Goal: Task Accomplishment & Management: Manage account settings

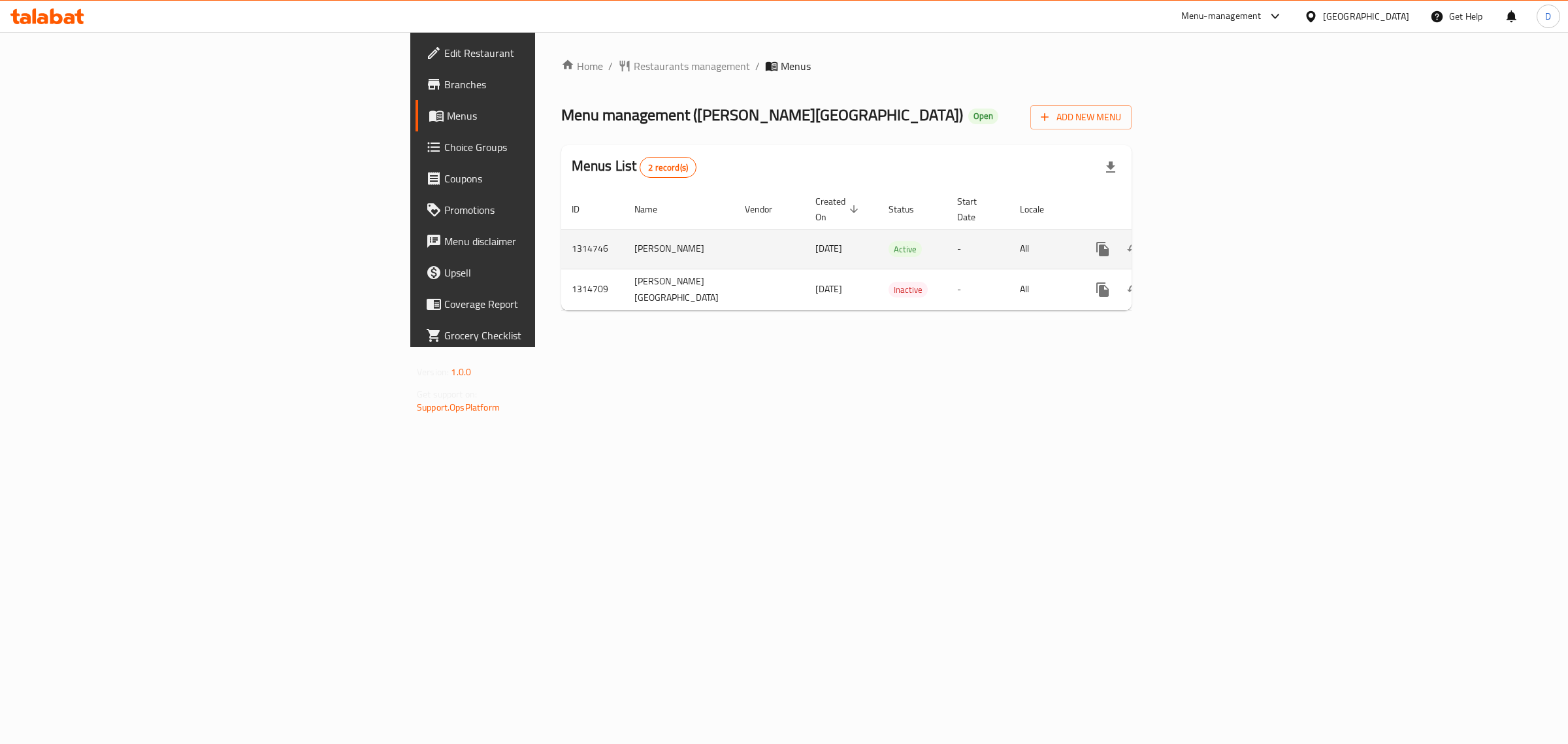
click at [1205, 242] on icon "enhanced table" at bounding box center [1197, 249] width 16 height 16
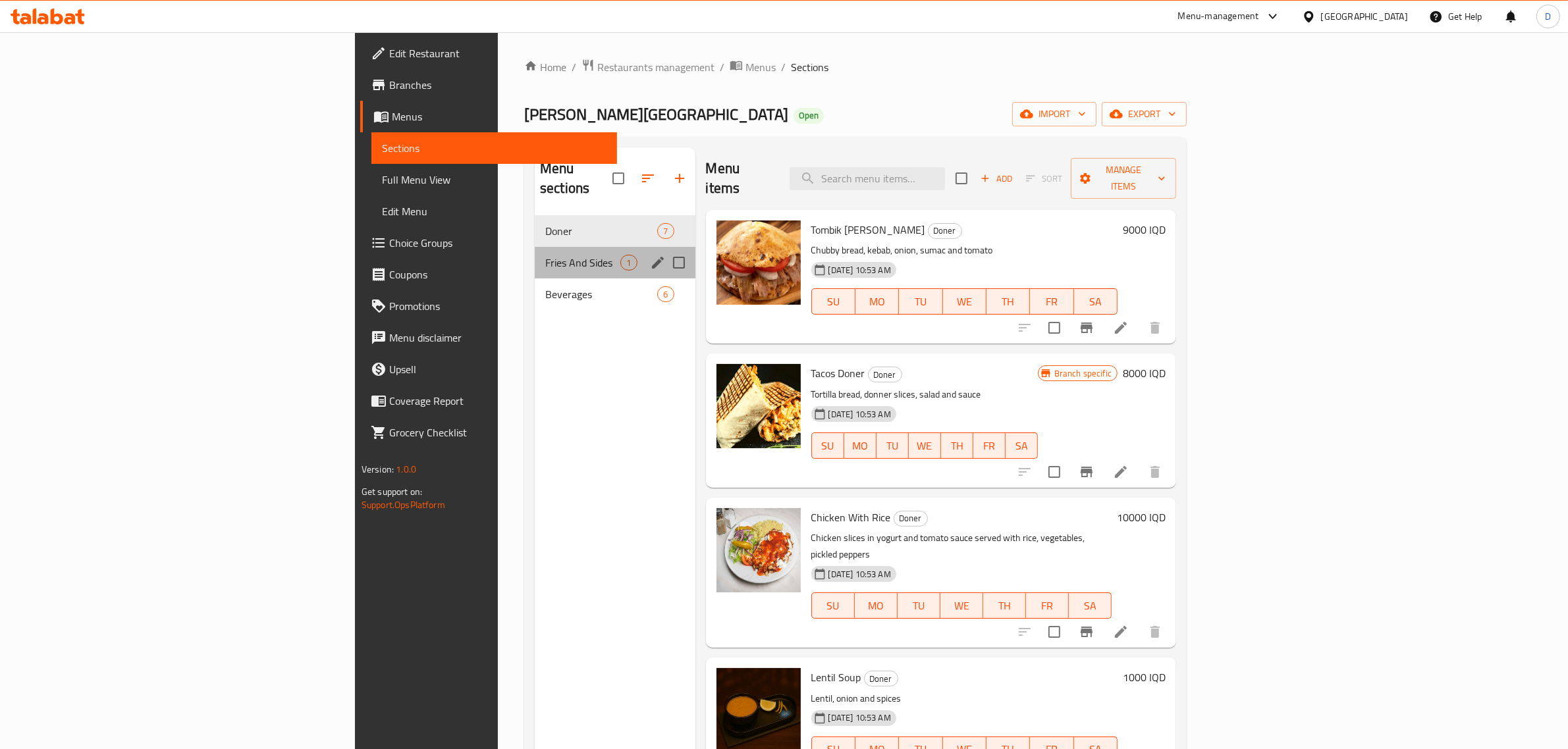
click at [535, 254] on div "Fries And Sides 1" at bounding box center [615, 263] width 160 height 32
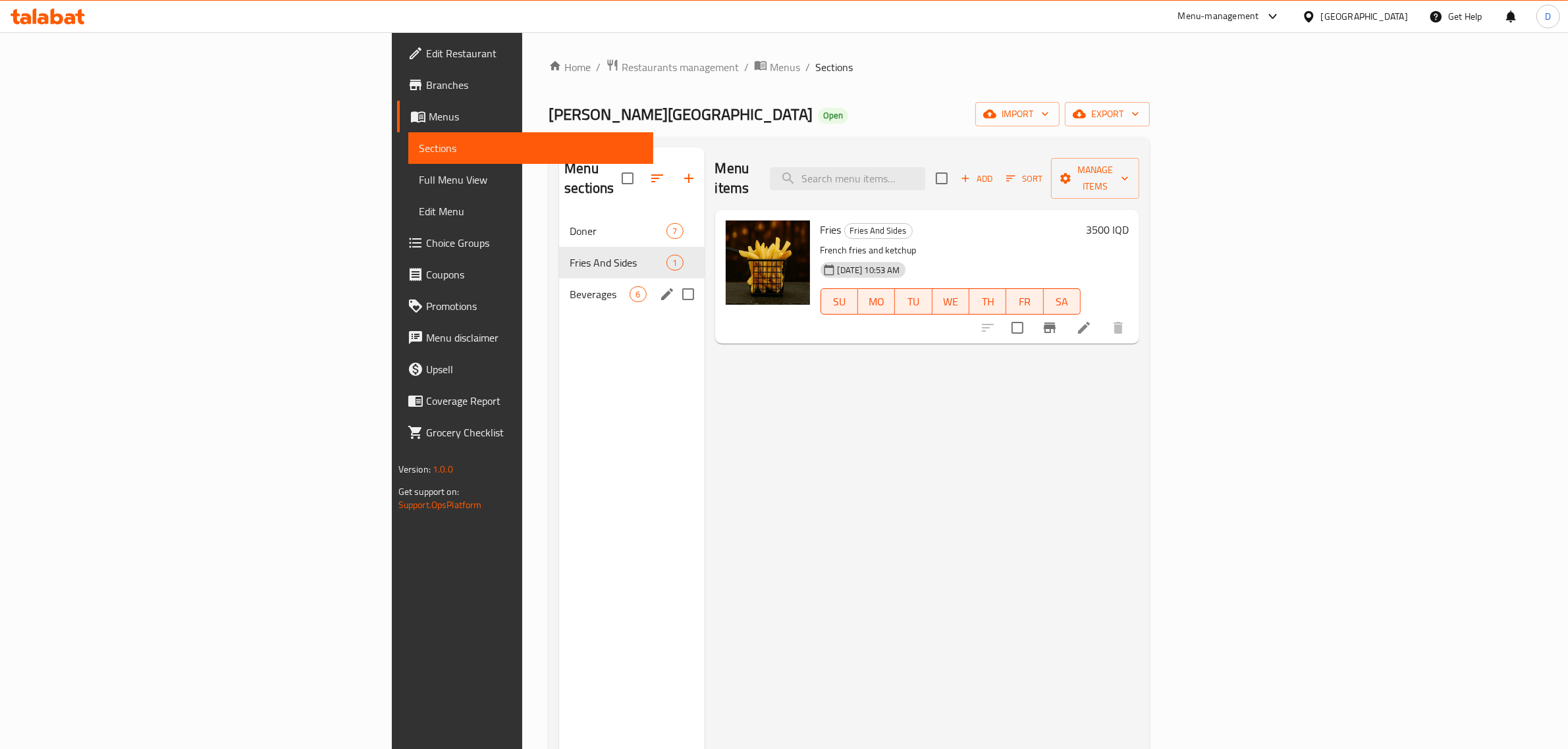
click at [570, 286] on span "Beverages" at bounding box center [600, 293] width 60 height 16
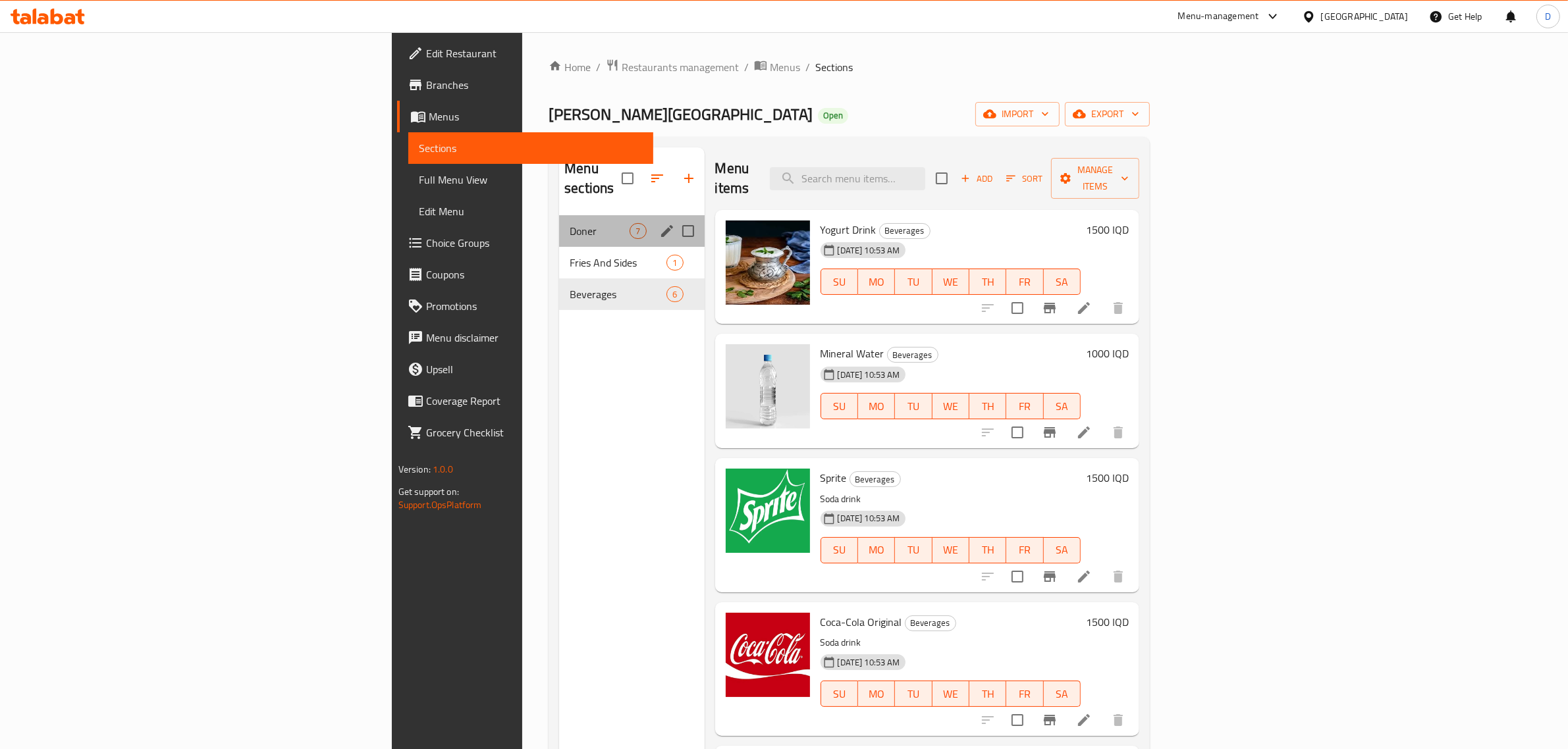
click at [559, 215] on div "[PERSON_NAME] 7" at bounding box center [631, 231] width 145 height 32
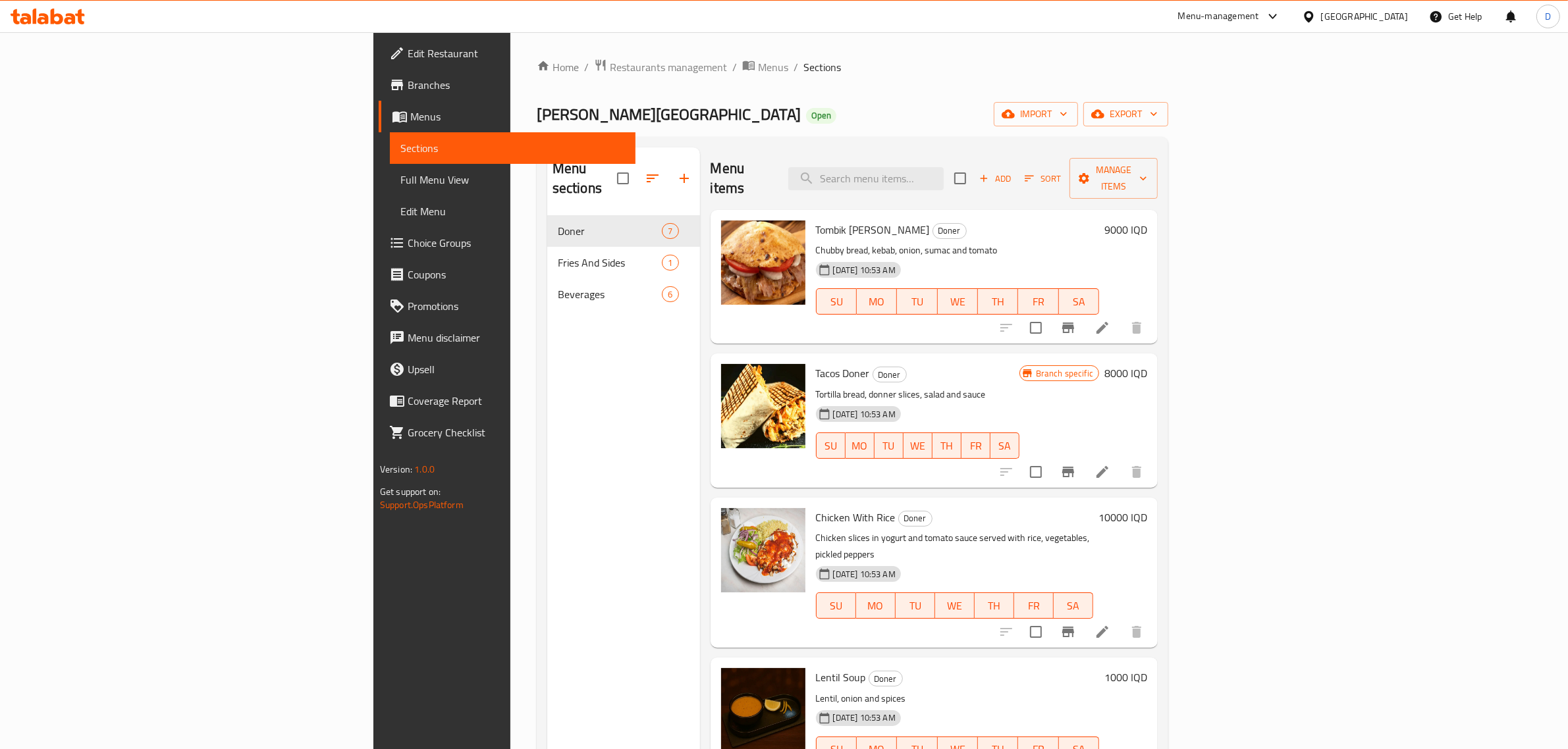
click at [1147, 220] on h6 "9000 IQD" at bounding box center [1125, 229] width 42 height 18
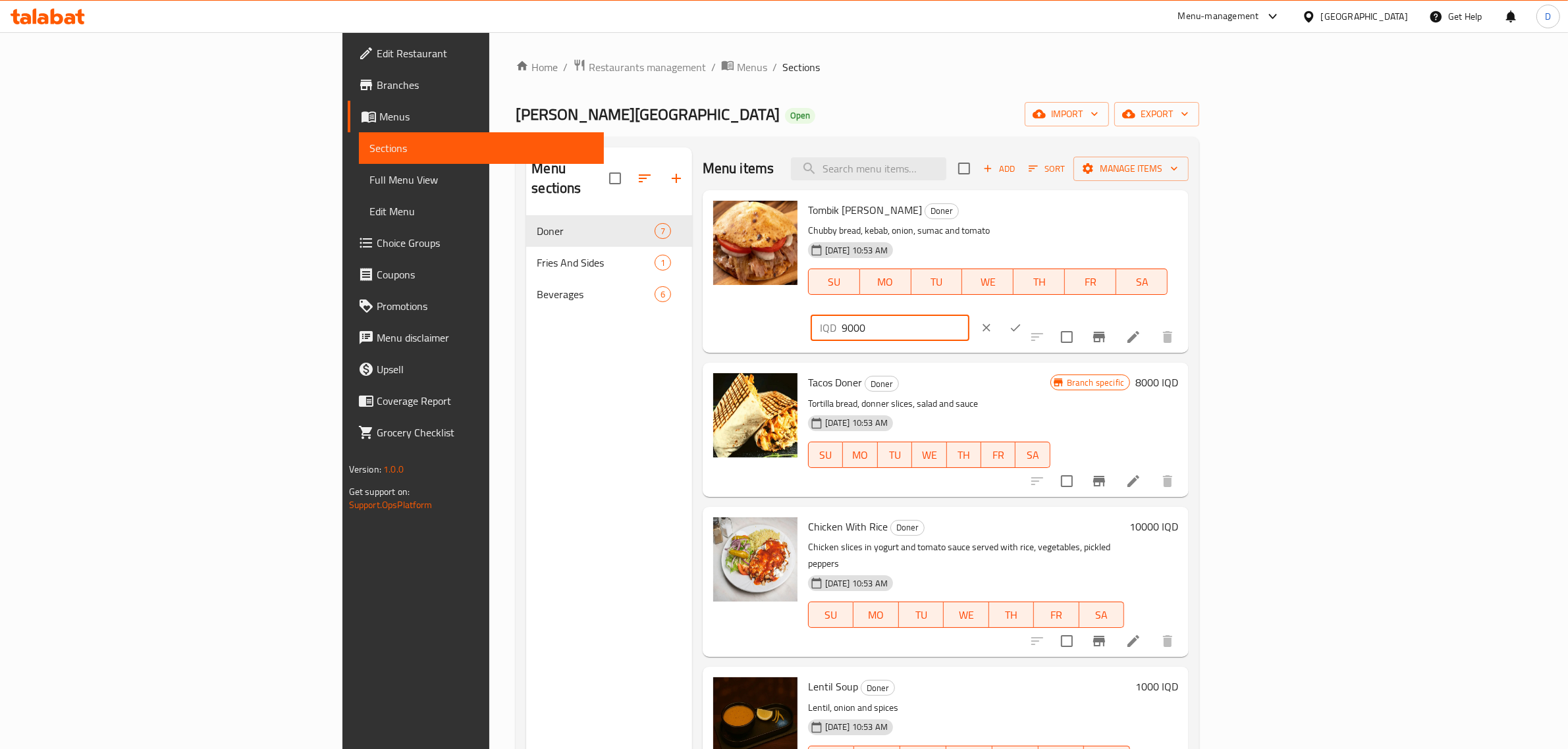
drag, startPoint x: 1332, startPoint y: 216, endPoint x: 1298, endPoint y: 224, distance: 34.9
click at [969, 314] on div "IQD 9000 ​" at bounding box center [890, 328] width 159 height 27
type input "7000"
click at [1022, 321] on icon "ok" at bounding box center [1016, 328] width 13 height 13
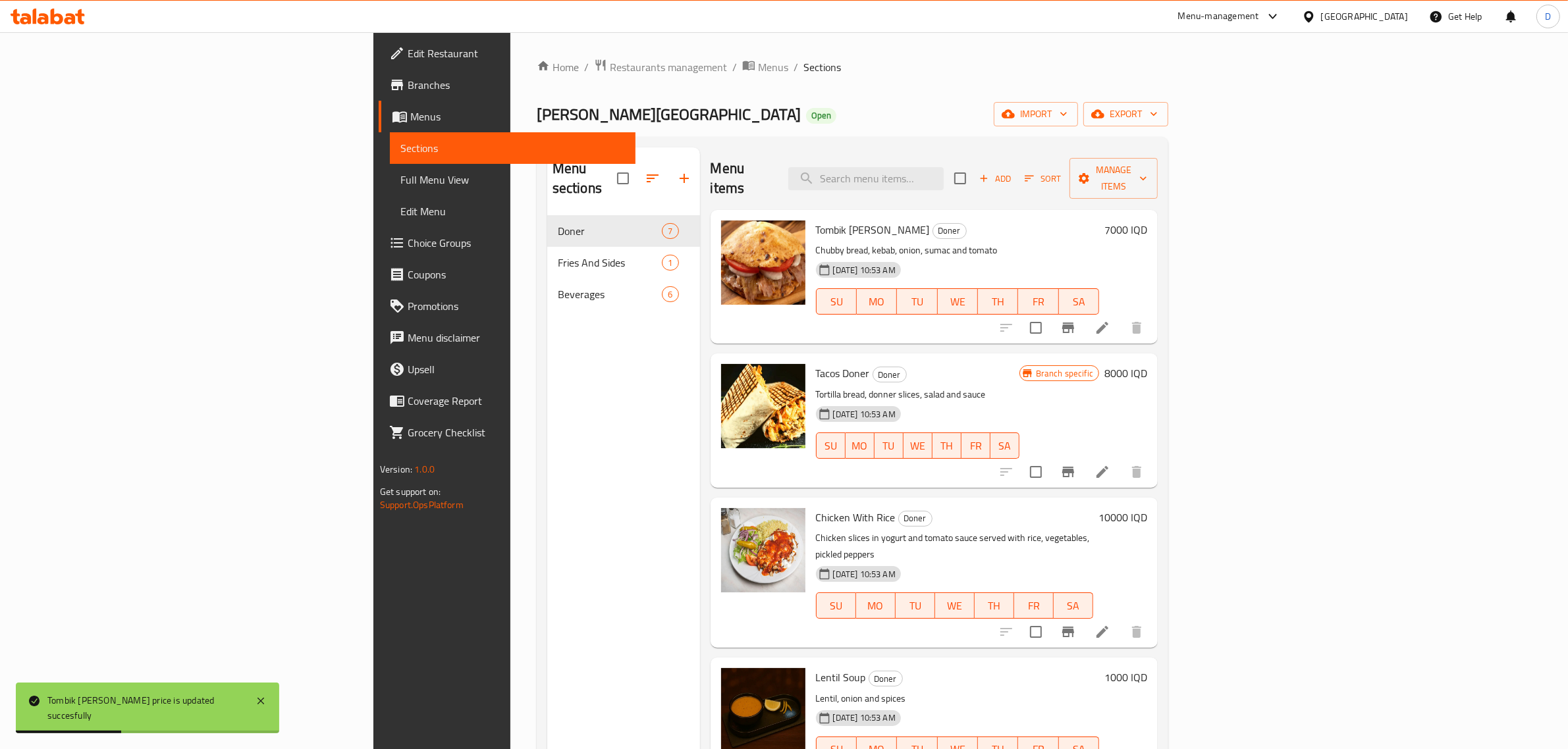
click at [1147, 364] on h6 "8000 IQD" at bounding box center [1125, 373] width 42 height 18
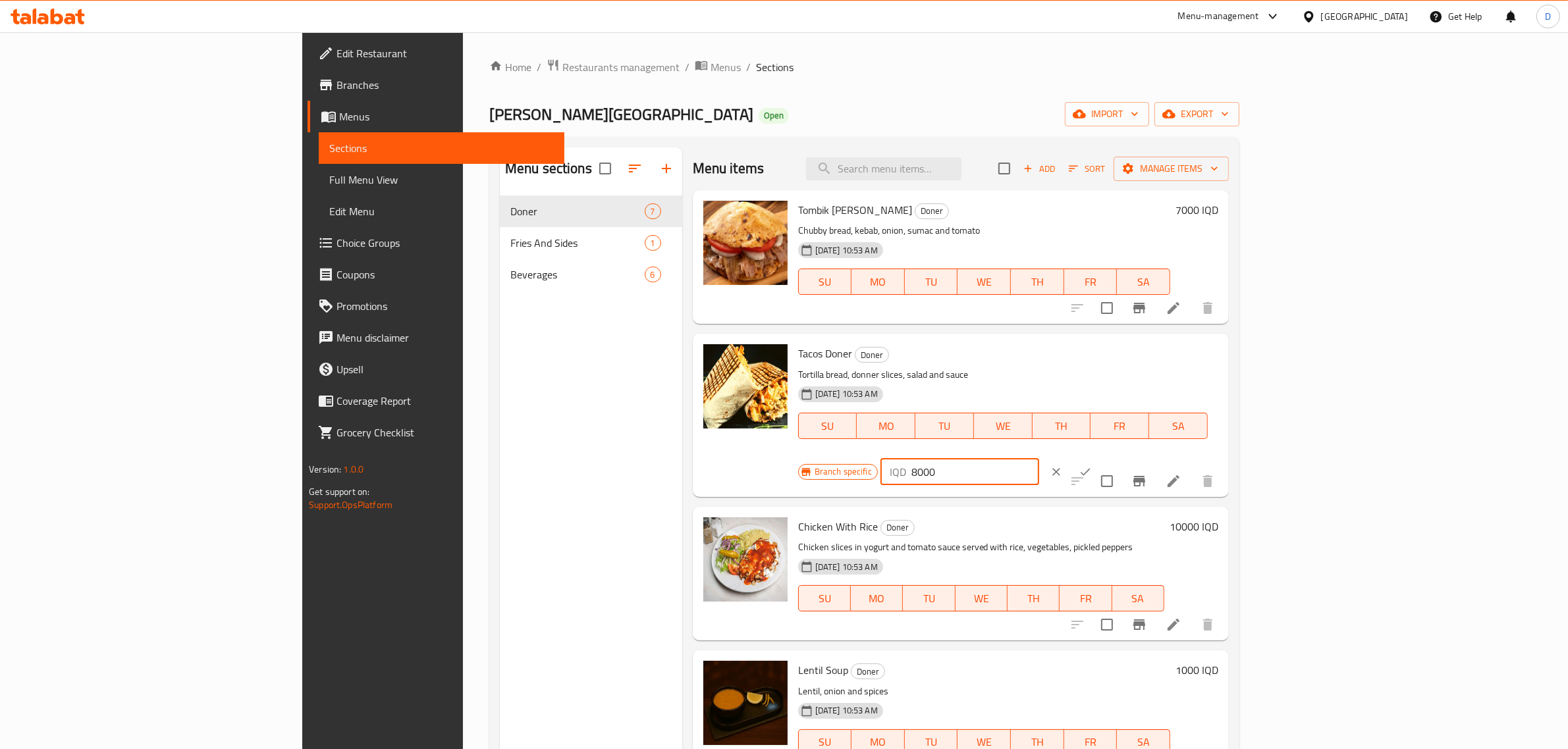
drag, startPoint x: 1338, startPoint y: 357, endPoint x: 1314, endPoint y: 357, distance: 24.0
click at [1039, 459] on div "IQD 8000 ​" at bounding box center [959, 472] width 159 height 27
click at [1039, 459] on input "8000" at bounding box center [976, 472] width 128 height 27
drag, startPoint x: 1333, startPoint y: 360, endPoint x: 1298, endPoint y: 362, distance: 35.1
click at [1039, 459] on div "IQD 8000 ​" at bounding box center [959, 472] width 159 height 27
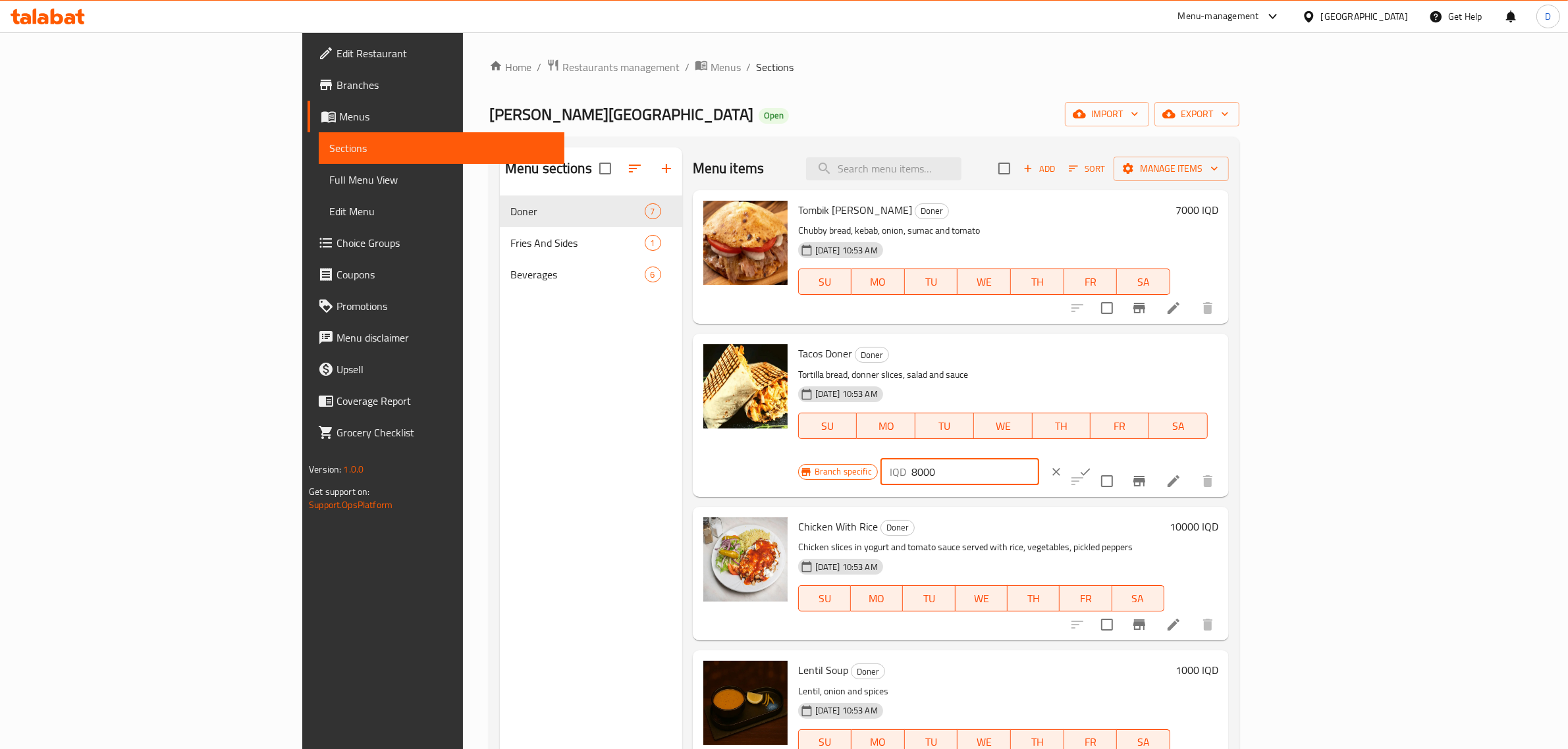
click at [1039, 459] on input "8000" at bounding box center [976, 472] width 128 height 27
type input "6000"
click at [1100, 457] on button "ok" at bounding box center [1085, 471] width 29 height 29
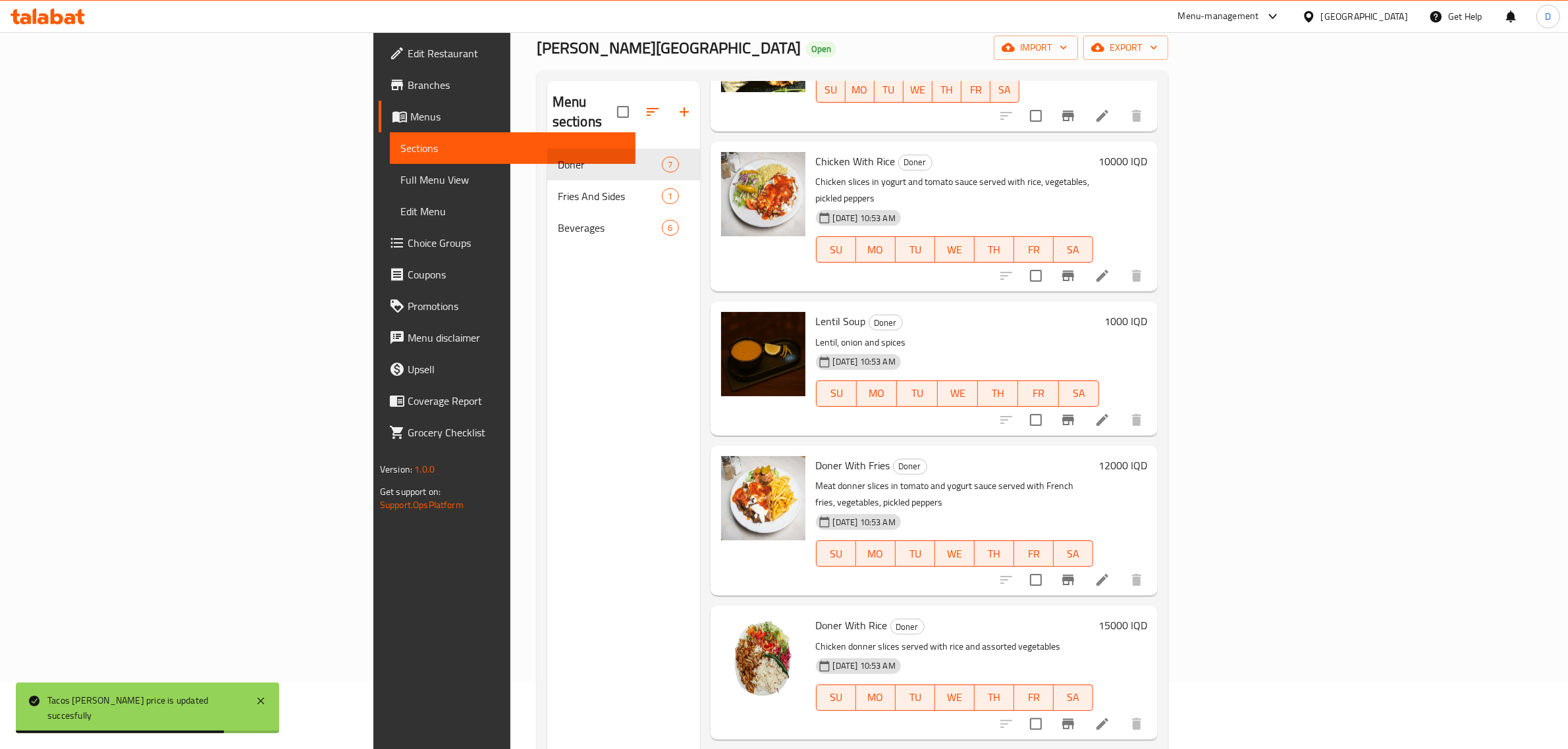
scroll to position [67, 0]
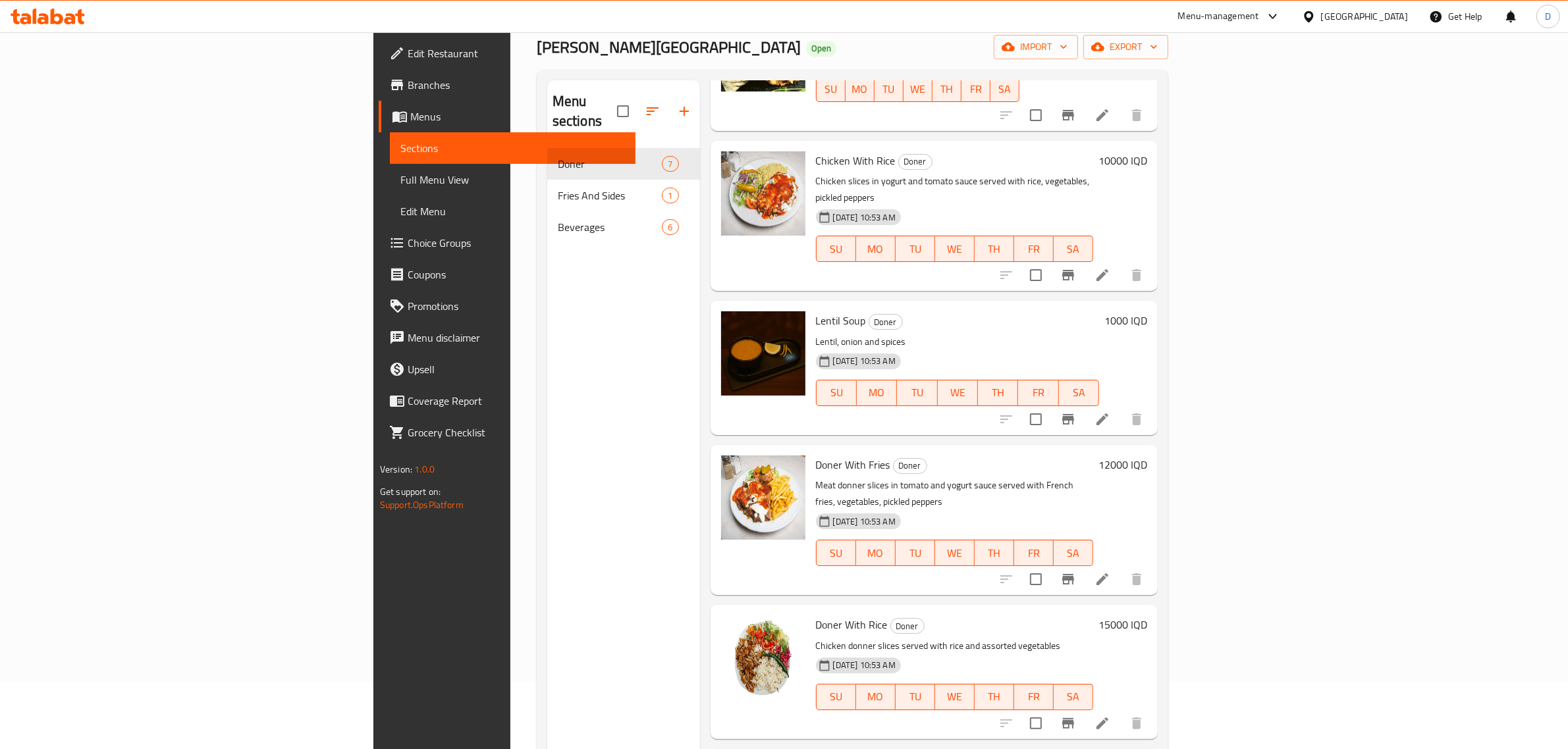
click at [1147, 615] on h6 "15000 IQD" at bounding box center [1123, 624] width 49 height 18
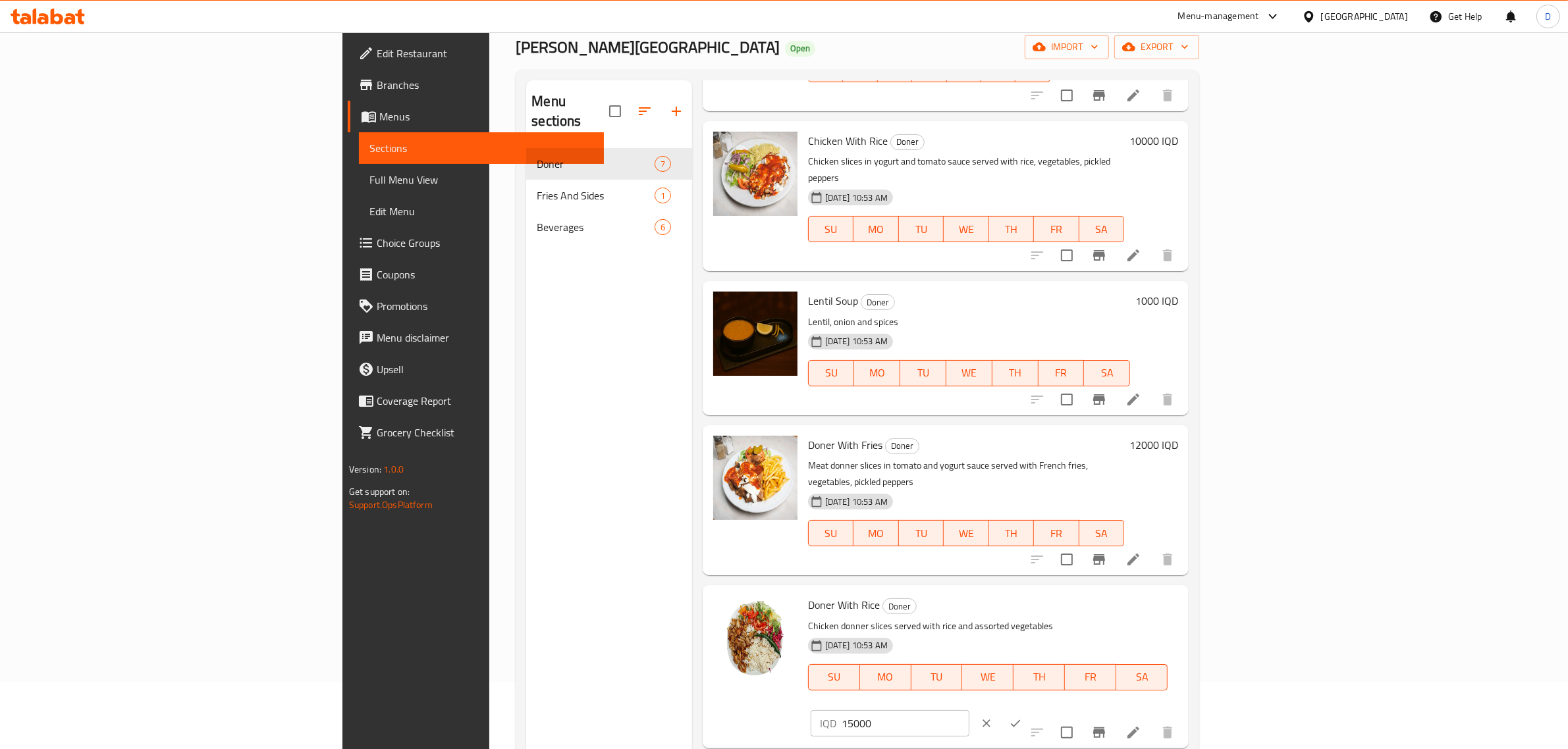
click at [1151, 590] on div "[PERSON_NAME] With [PERSON_NAME] [PERSON_NAME] Chicken [PERSON_NAME] slices ser…" at bounding box center [987, 652] width 370 height 123
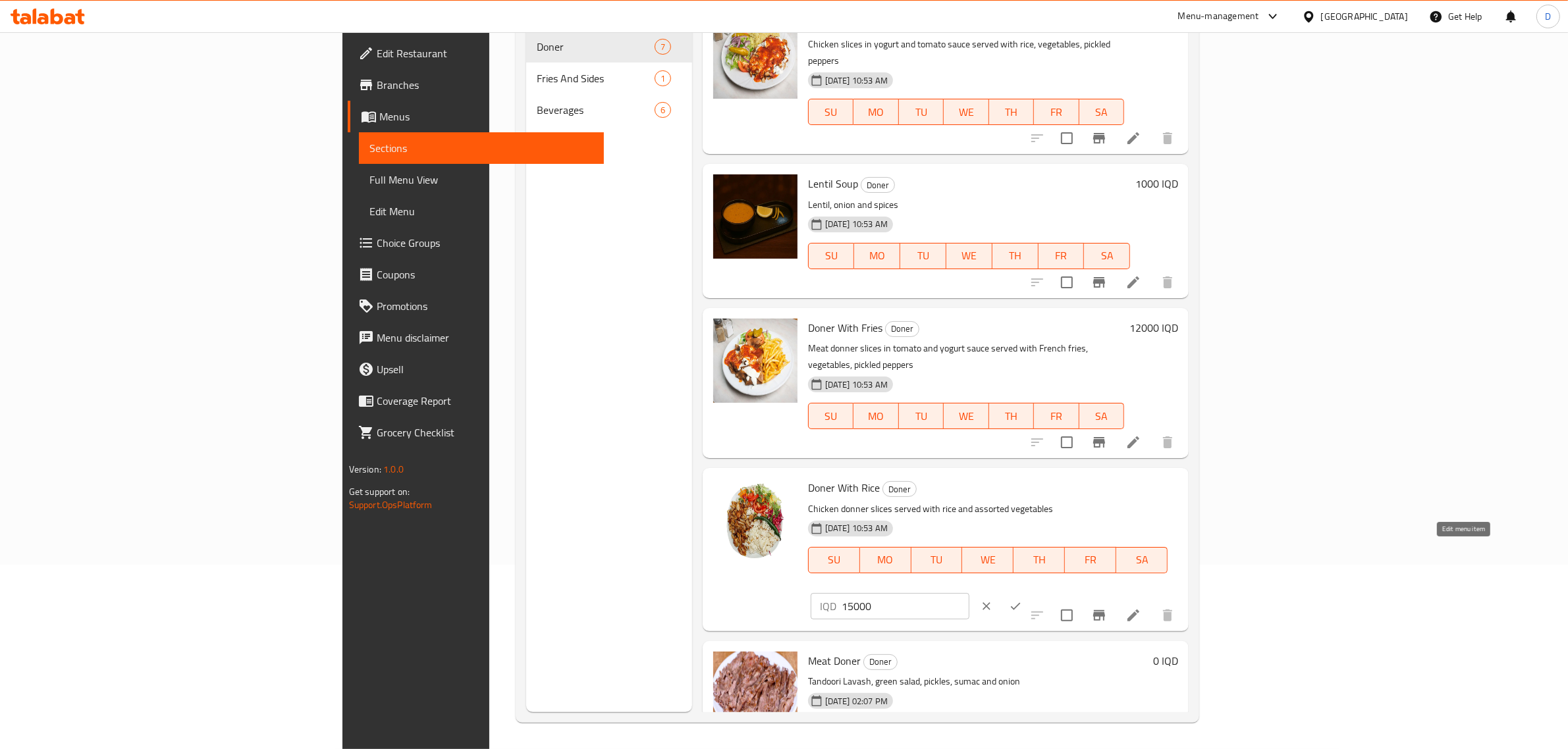
click at [1141, 608] on icon at bounding box center [1133, 615] width 16 height 16
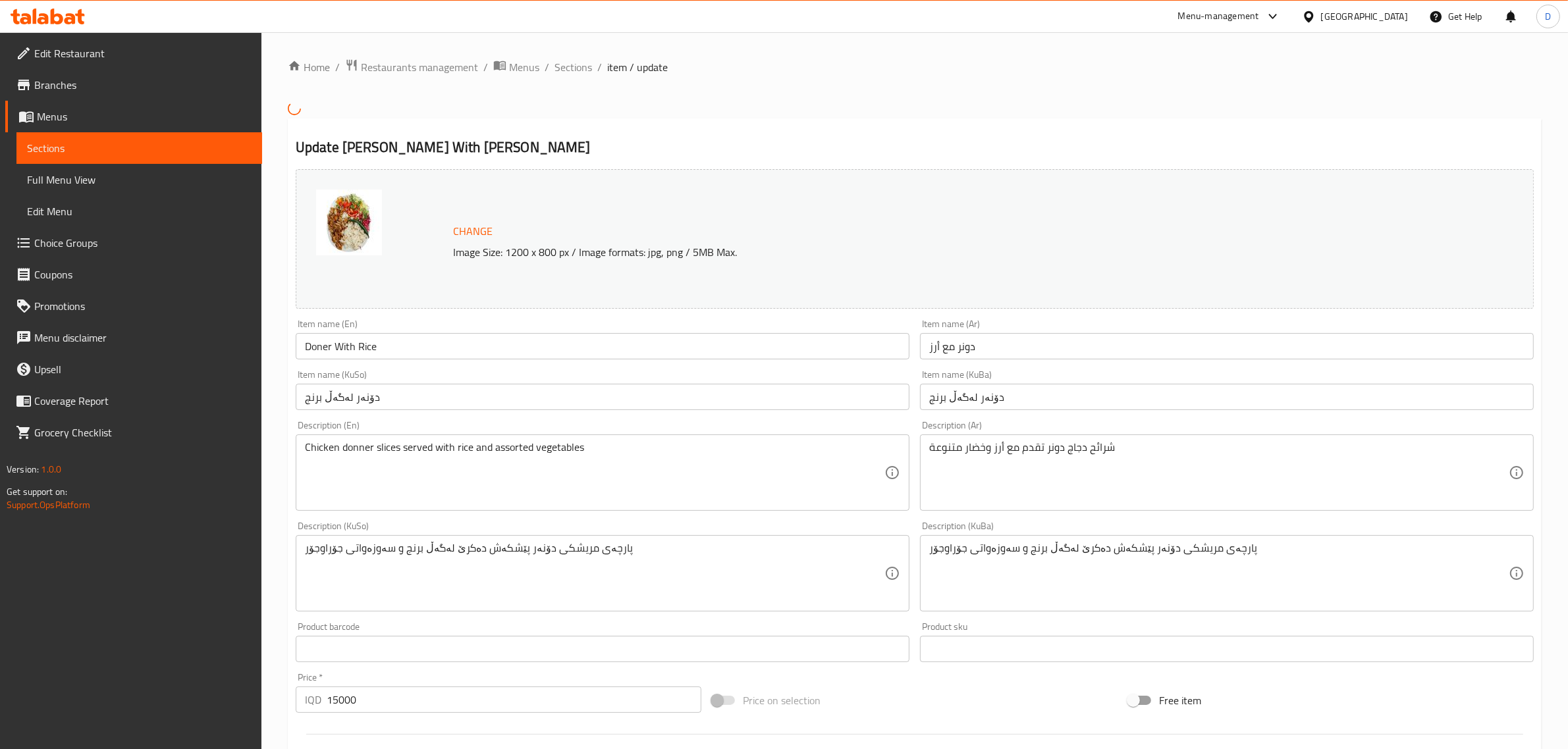
click at [570, 71] on div at bounding box center [784, 374] width 1568 height 749
click at [571, 70] on span "Sections" at bounding box center [573, 67] width 37 height 16
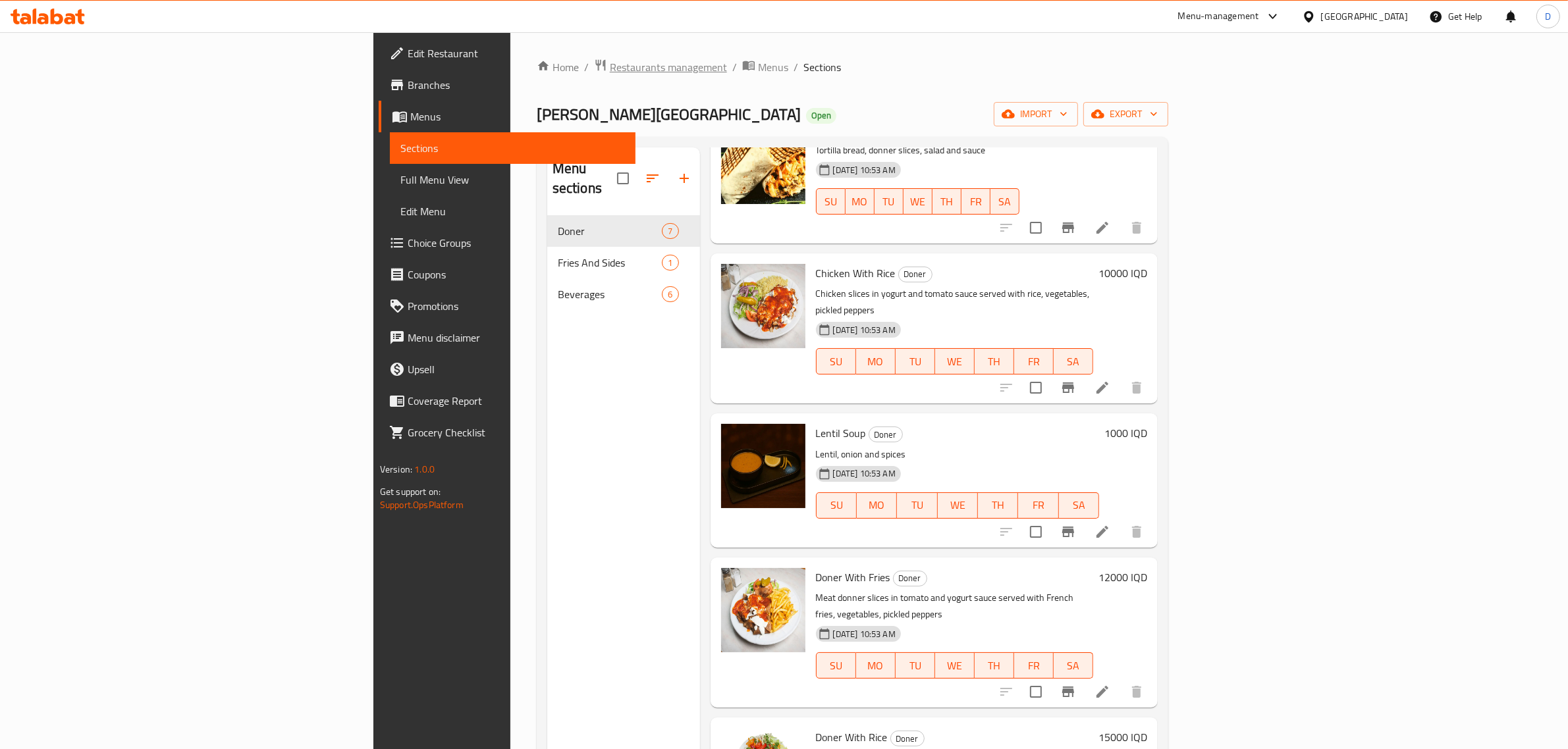
drag, startPoint x: 487, startPoint y: 66, endPoint x: 475, endPoint y: 65, distance: 12.0
click at [537, 66] on ol "Home / Restaurants management / Menus / Sections" at bounding box center [852, 67] width 631 height 17
click at [610, 65] on span "Restaurants management" at bounding box center [668, 67] width 117 height 16
